Goal: Use online tool/utility: Utilize a website feature to perform a specific function

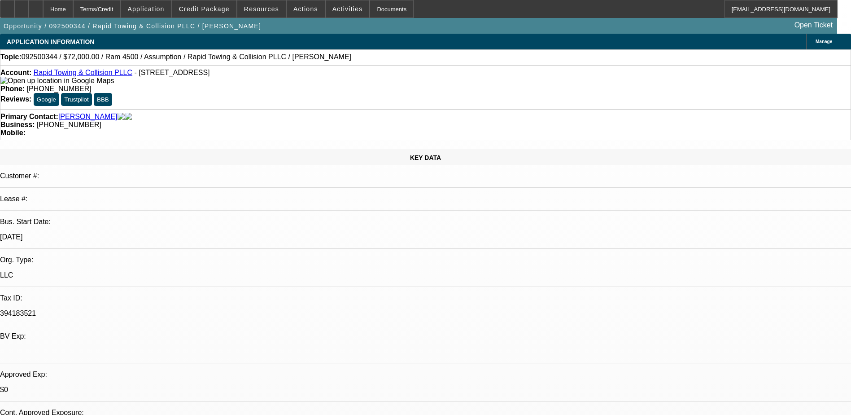
select select "0.2"
select select "2"
select select "0.1"
select select "4"
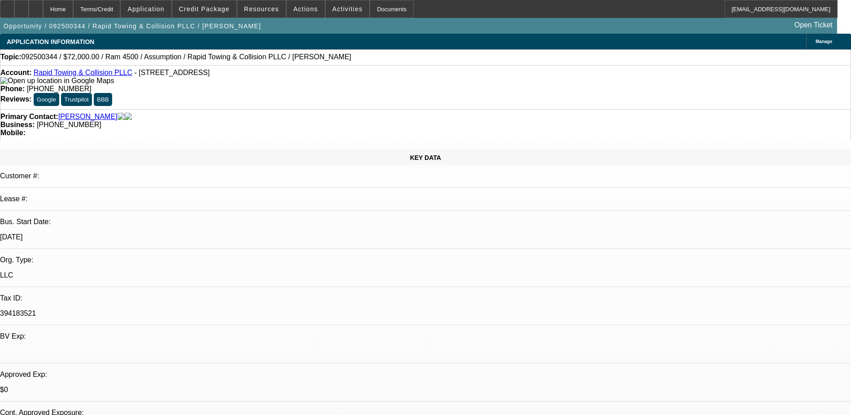
select select "0"
select select "2"
select select "0.1"
select select "4"
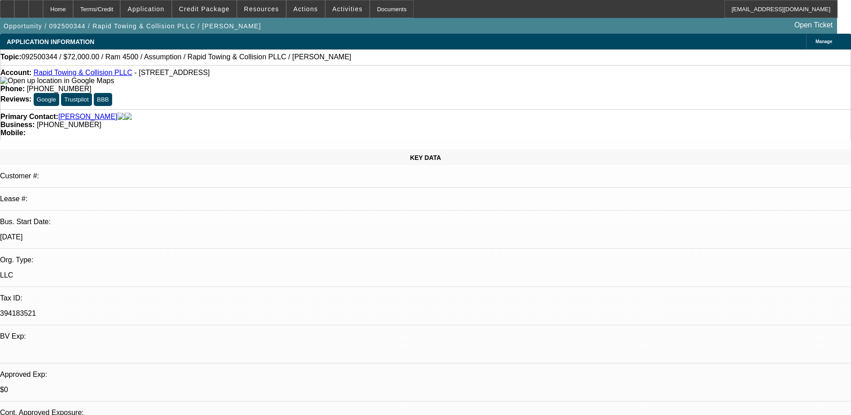
select select "0.2"
select select "2"
select select "0.1"
select select "4"
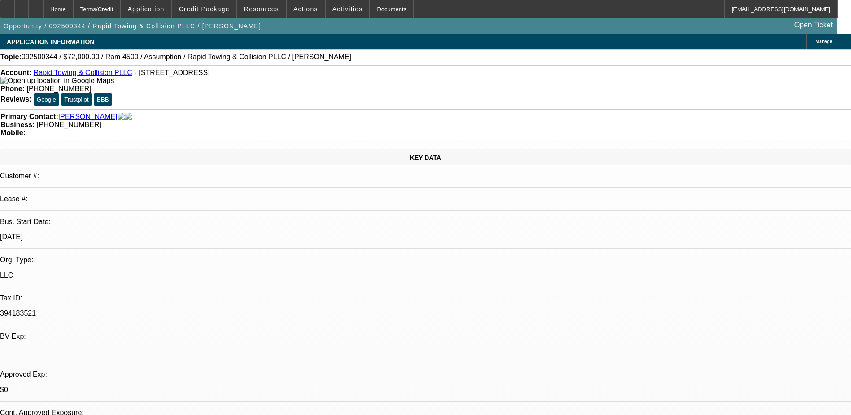
select select "0"
select select "2"
select select "0.1"
select select "4"
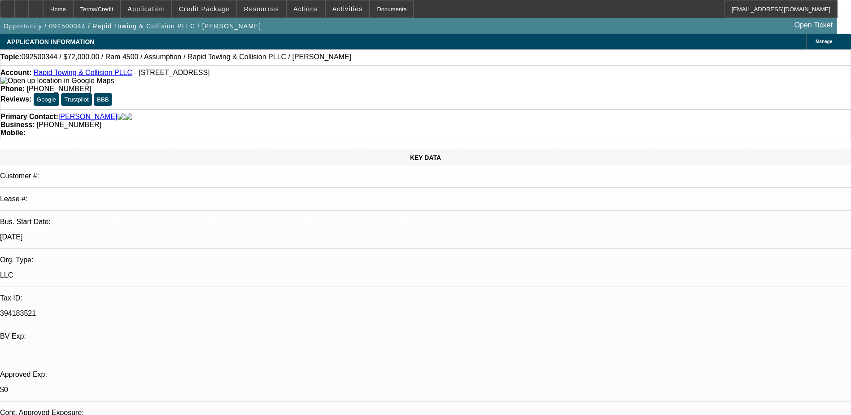
scroll to position [1391, 0]
